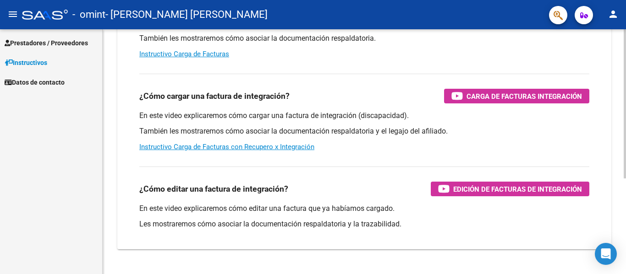
scroll to position [92, 0]
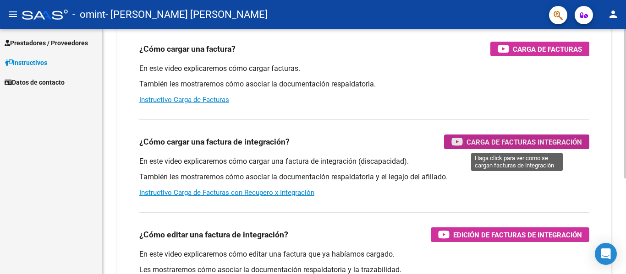
click at [515, 143] on span "Carga de Facturas Integración" at bounding box center [523, 142] width 115 height 11
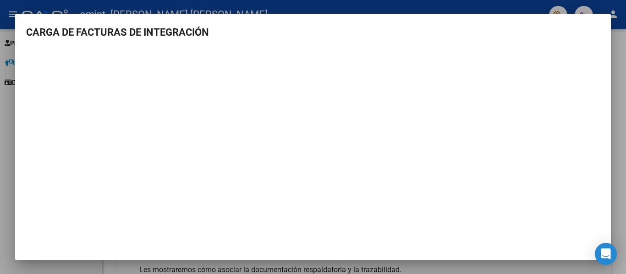
click at [625, 77] on div at bounding box center [313, 137] width 626 height 274
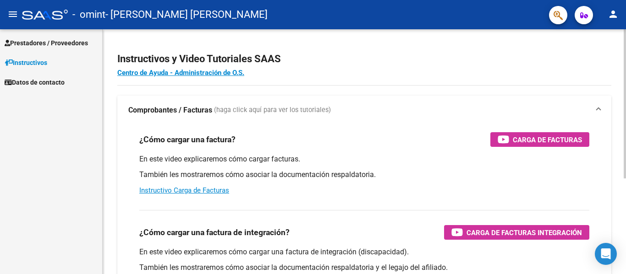
scroll to position [0, 0]
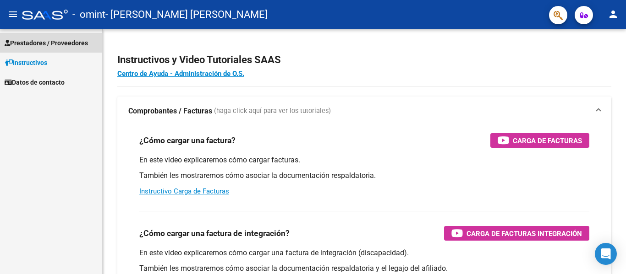
click at [66, 40] on span "Prestadores / Proveedores" at bounding box center [46, 43] width 83 height 10
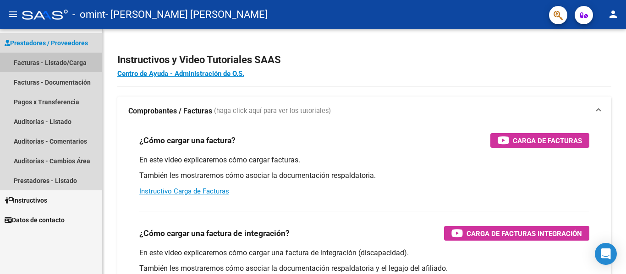
click at [68, 61] on link "Facturas - Listado/Carga" at bounding box center [51, 63] width 102 height 20
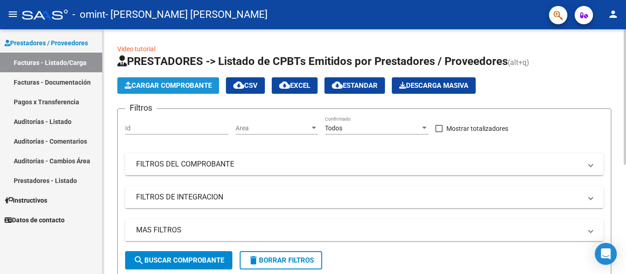
click at [156, 82] on span "Cargar Comprobante" at bounding box center [168, 86] width 87 height 8
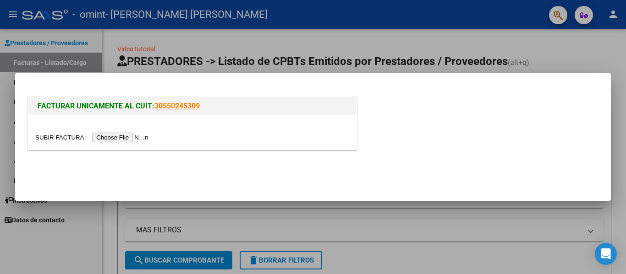
click at [146, 138] on input "file" at bounding box center [93, 138] width 116 height 10
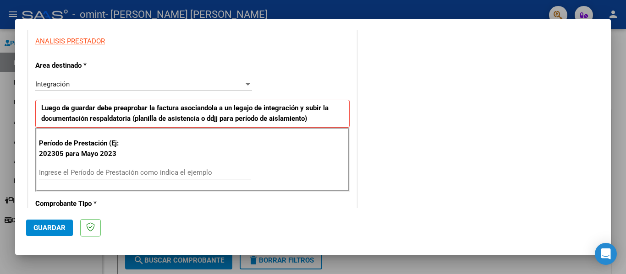
scroll to position [183, 0]
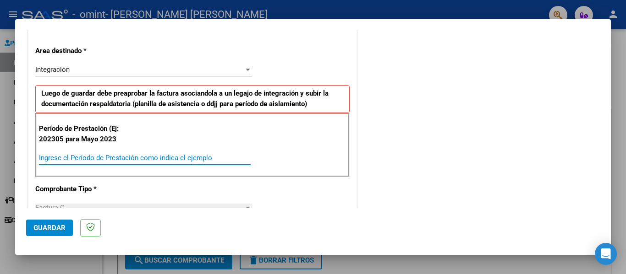
click at [111, 161] on input "Ingrese el Período de Prestación como indica el ejemplo" at bounding box center [145, 158] width 212 height 8
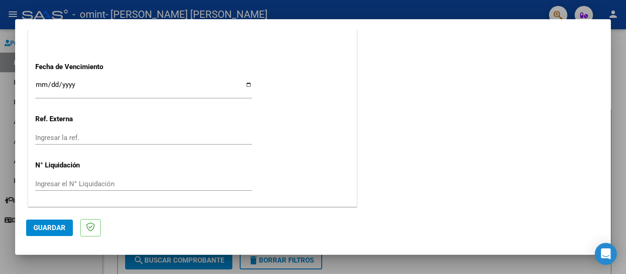
scroll to position [611, 0]
type input "202506"
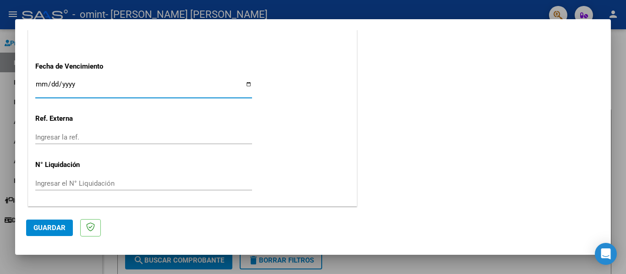
click at [246, 84] on input "Ingresar la fecha" at bounding box center [143, 88] width 217 height 15
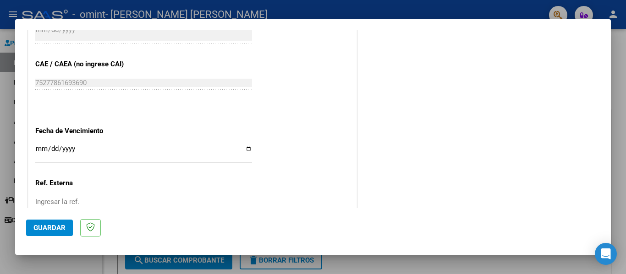
scroll to position [519, 0]
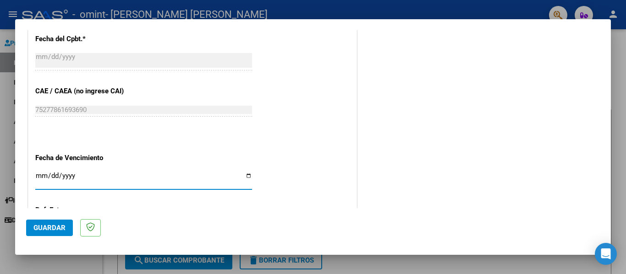
click at [241, 174] on input "Ingresar la fecha" at bounding box center [143, 179] width 217 height 15
click at [246, 178] on input "Ingresar la fecha" at bounding box center [143, 179] width 217 height 15
click at [243, 174] on input "[DATE]" at bounding box center [143, 179] width 217 height 15
type input "[DATE]"
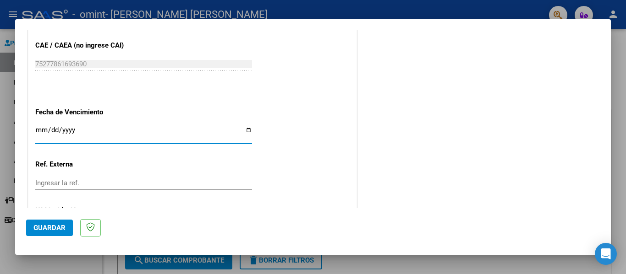
scroll to position [611, 0]
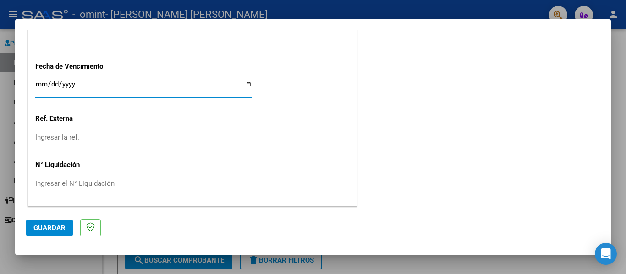
click at [53, 227] on span "Guardar" at bounding box center [49, 228] width 32 height 8
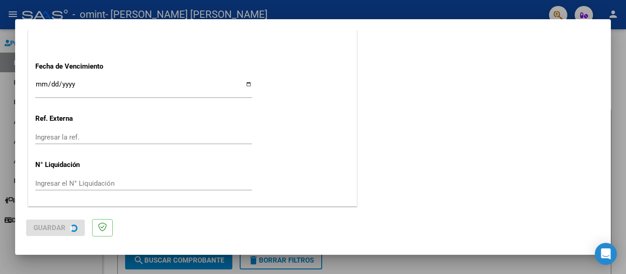
scroll to position [0, 0]
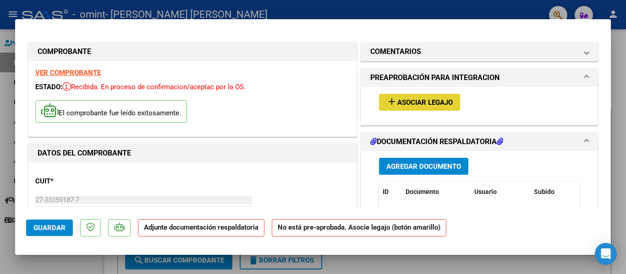
click at [443, 101] on span "Asociar Legajo" at bounding box center [424, 103] width 55 height 8
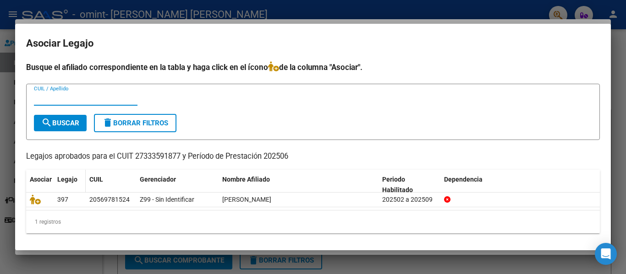
scroll to position [2, 0]
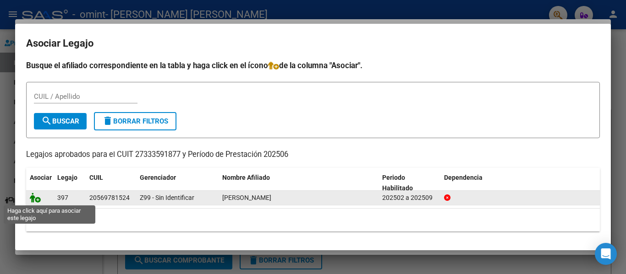
click at [34, 199] on icon at bounding box center [35, 198] width 11 height 10
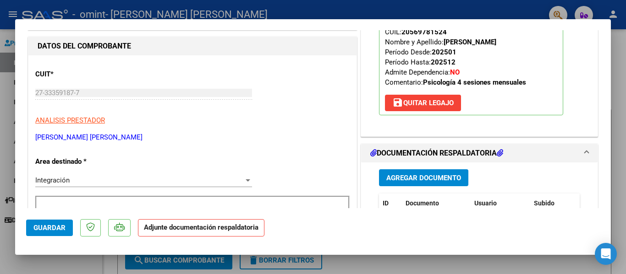
scroll to position [137, 0]
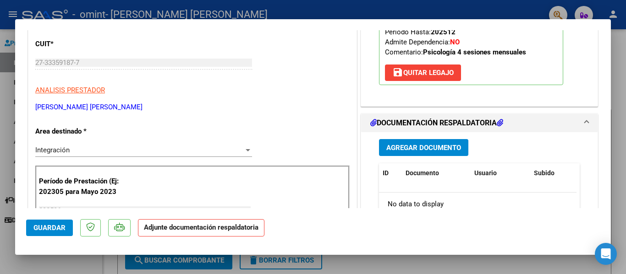
click at [434, 147] on span "Agregar Documento" at bounding box center [423, 148] width 75 height 8
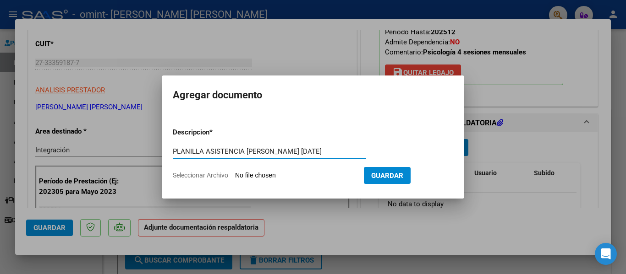
type input "PLANILLA ASISTENCIA [PERSON_NAME] [DATE]"
click at [272, 174] on input "Seleccionar Archivo" at bounding box center [295, 176] width 121 height 9
type input "C:\fakepath\Asistencia [PERSON_NAME] [DATE] PSICOLOGÍA.pdf"
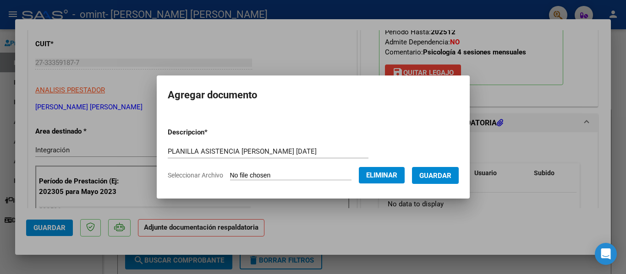
click at [439, 176] on span "Guardar" at bounding box center [435, 176] width 32 height 8
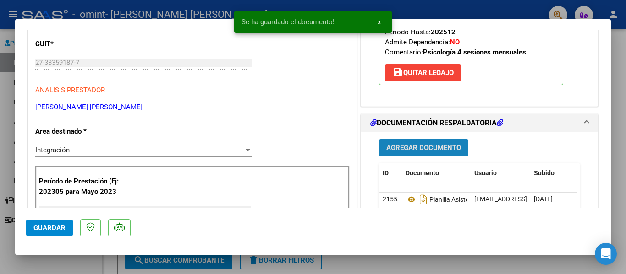
click at [443, 145] on span "Agregar Documento" at bounding box center [423, 148] width 75 height 8
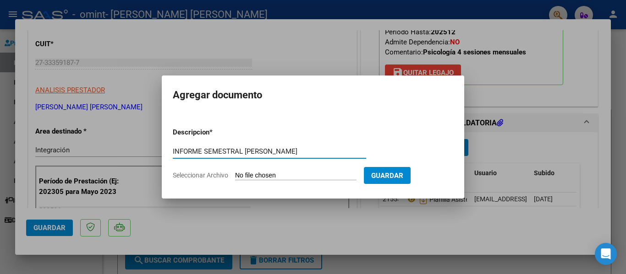
type input "INFORME SEMESTRAL [PERSON_NAME]"
click at [320, 177] on input "Seleccionar Archivo" at bounding box center [295, 176] width 121 height 9
type input "C:\fakepath\INFORME EVOLUTIVO 2025 [PERSON_NAME].pdf"
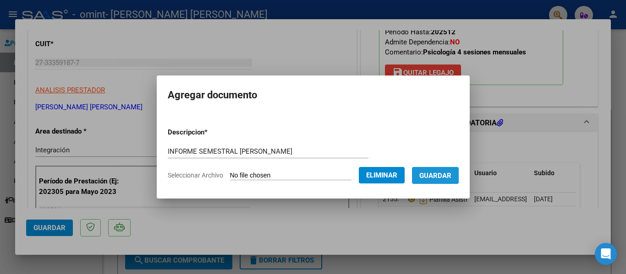
click at [445, 176] on span "Guardar" at bounding box center [435, 176] width 32 height 8
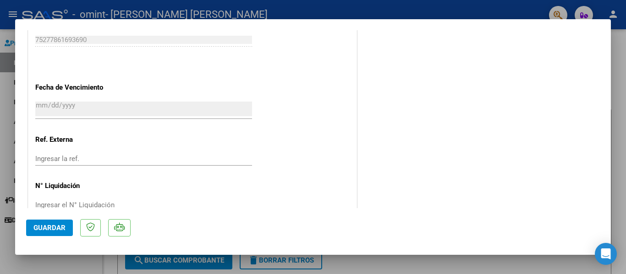
scroll to position [642, 0]
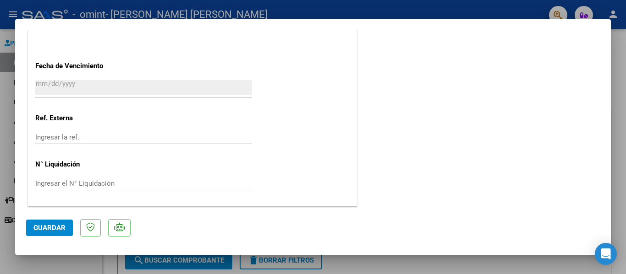
click at [53, 226] on span "Guardar" at bounding box center [49, 228] width 32 height 8
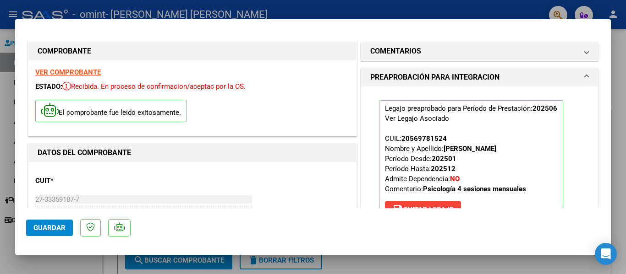
scroll to position [0, 0]
click at [620, 165] on div at bounding box center [313, 137] width 626 height 274
type input "$ 0,00"
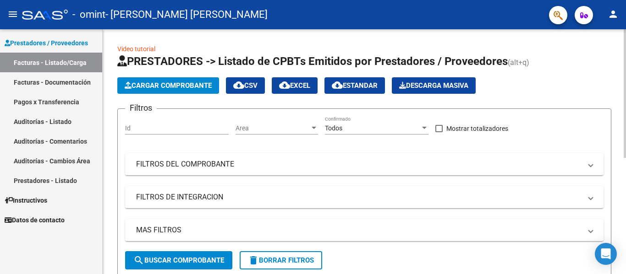
click at [191, 83] on span "Cargar Comprobante" at bounding box center [168, 86] width 87 height 8
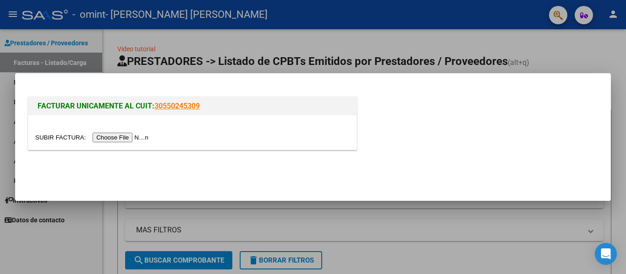
click at [133, 139] on input "file" at bounding box center [93, 138] width 116 height 10
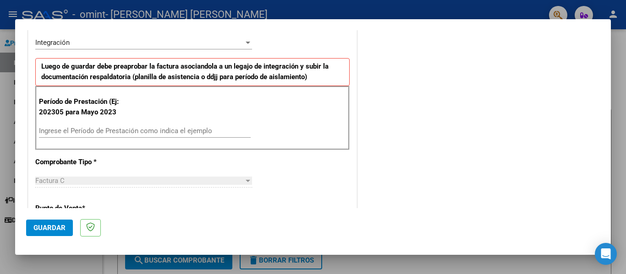
scroll to position [229, 0]
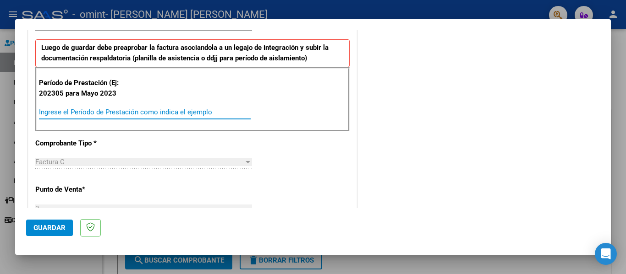
click at [175, 109] on input "Ingrese el Período de Prestación como indica el ejemplo" at bounding box center [145, 112] width 212 height 8
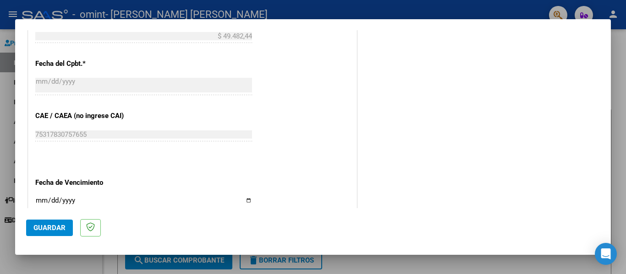
scroll to position [504, 0]
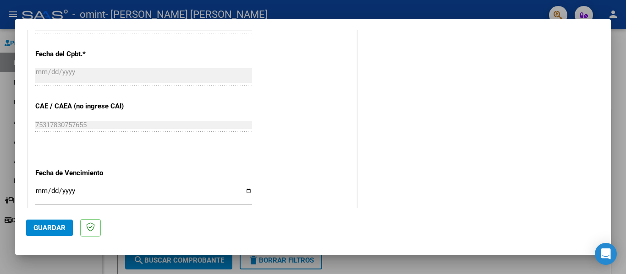
type input "202507"
click at [243, 193] on input "Ingresar la fecha" at bounding box center [143, 194] width 217 height 15
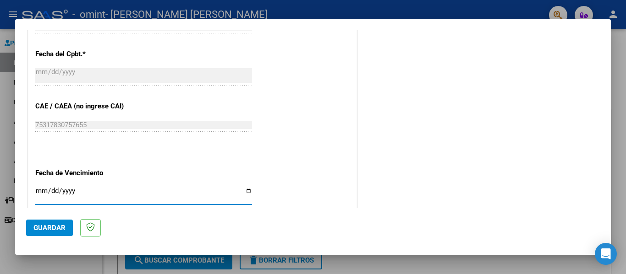
type input "[DATE]"
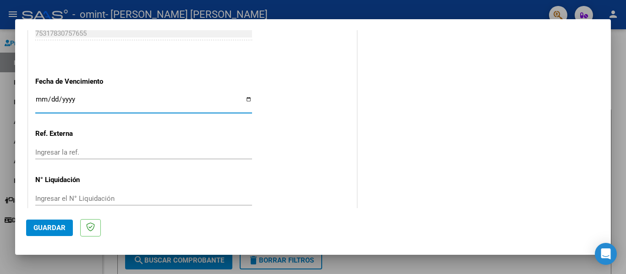
scroll to position [611, 0]
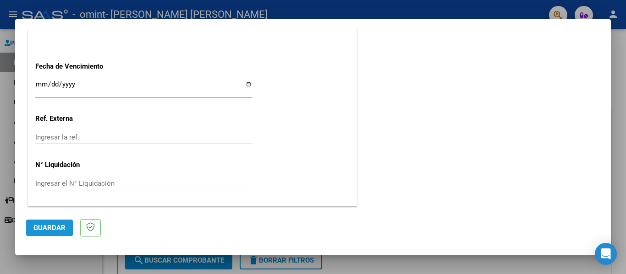
click at [59, 230] on span "Guardar" at bounding box center [49, 228] width 32 height 8
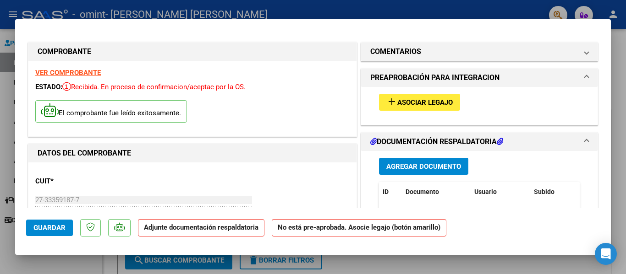
click at [411, 104] on span "Asociar Legajo" at bounding box center [424, 103] width 55 height 8
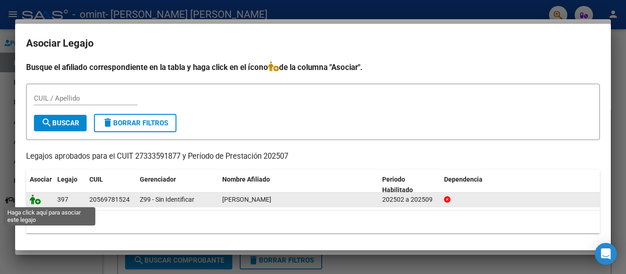
click at [33, 202] on icon at bounding box center [35, 200] width 11 height 10
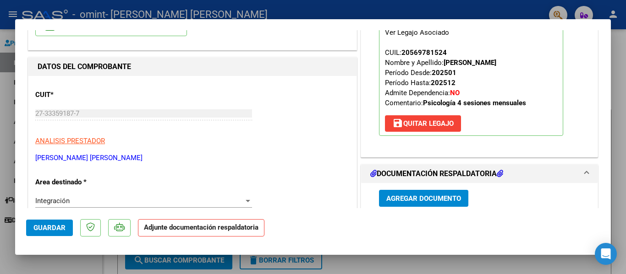
scroll to position [92, 0]
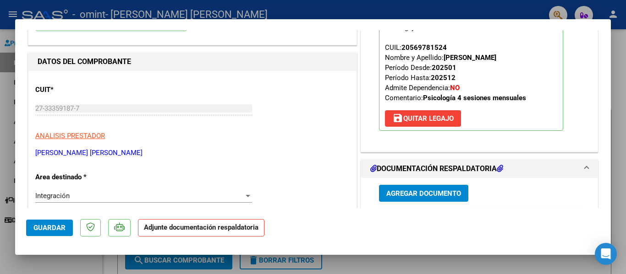
click at [455, 193] on span "Agregar Documento" at bounding box center [423, 194] width 75 height 8
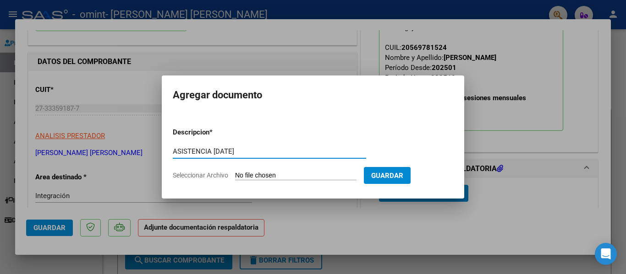
type input "ASISTENCIA [DATE]"
click at [295, 175] on input "Seleccionar Archivo" at bounding box center [295, 176] width 121 height 9
type input "C:\fakepath\ASISTENCIA [PERSON_NAME] 2025_250803_164702.pdf"
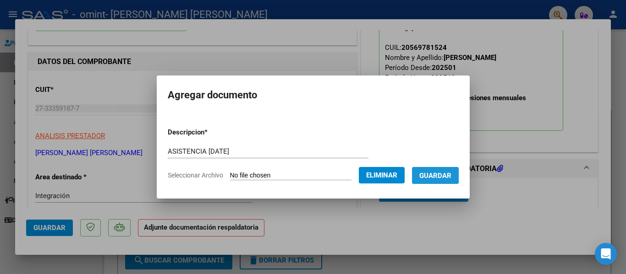
click at [438, 175] on span "Guardar" at bounding box center [435, 176] width 32 height 8
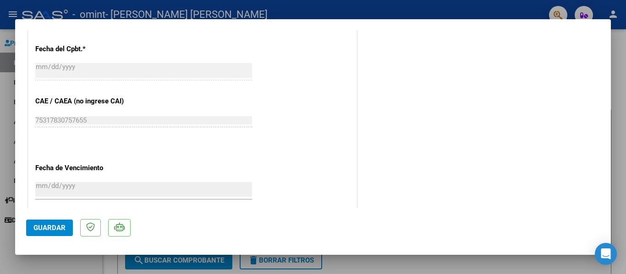
scroll to position [550, 0]
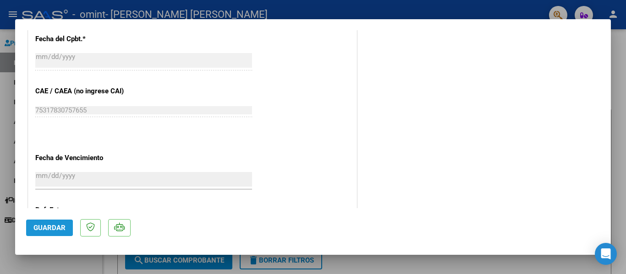
click at [37, 229] on span "Guardar" at bounding box center [49, 228] width 32 height 8
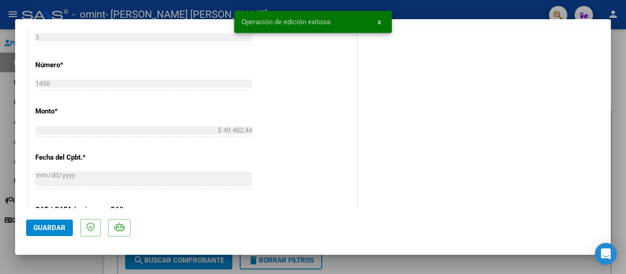
scroll to position [367, 0]
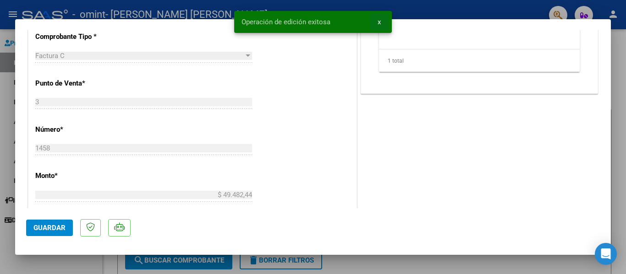
drag, startPoint x: 381, startPoint y: 20, endPoint x: 430, endPoint y: 36, distance: 52.0
click at [382, 20] on button "x" at bounding box center [379, 22] width 18 height 16
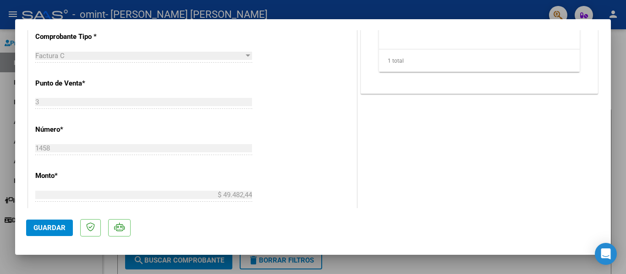
click at [620, 91] on div at bounding box center [313, 137] width 626 height 274
type input "$ 0,00"
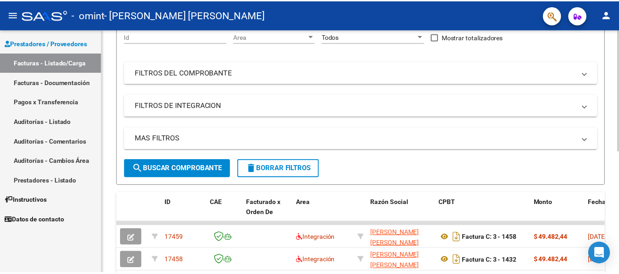
scroll to position [0, 0]
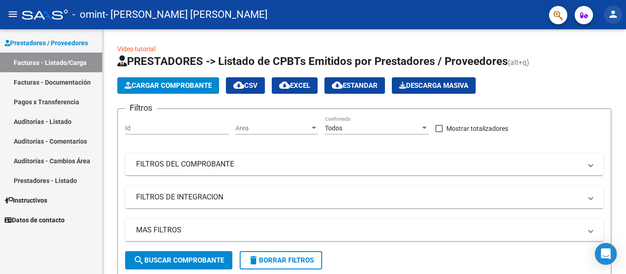
click at [617, 11] on mat-icon "person" at bounding box center [613, 14] width 11 height 11
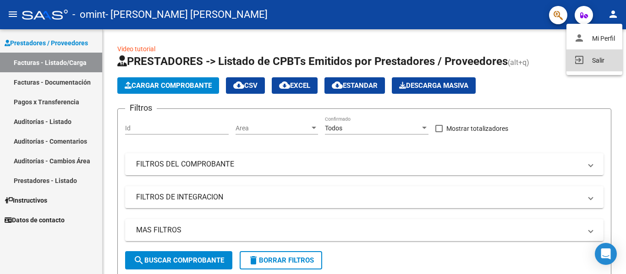
click at [601, 64] on button "exit_to_app Salir" at bounding box center [594, 60] width 56 height 22
